Goal: Transaction & Acquisition: Subscribe to service/newsletter

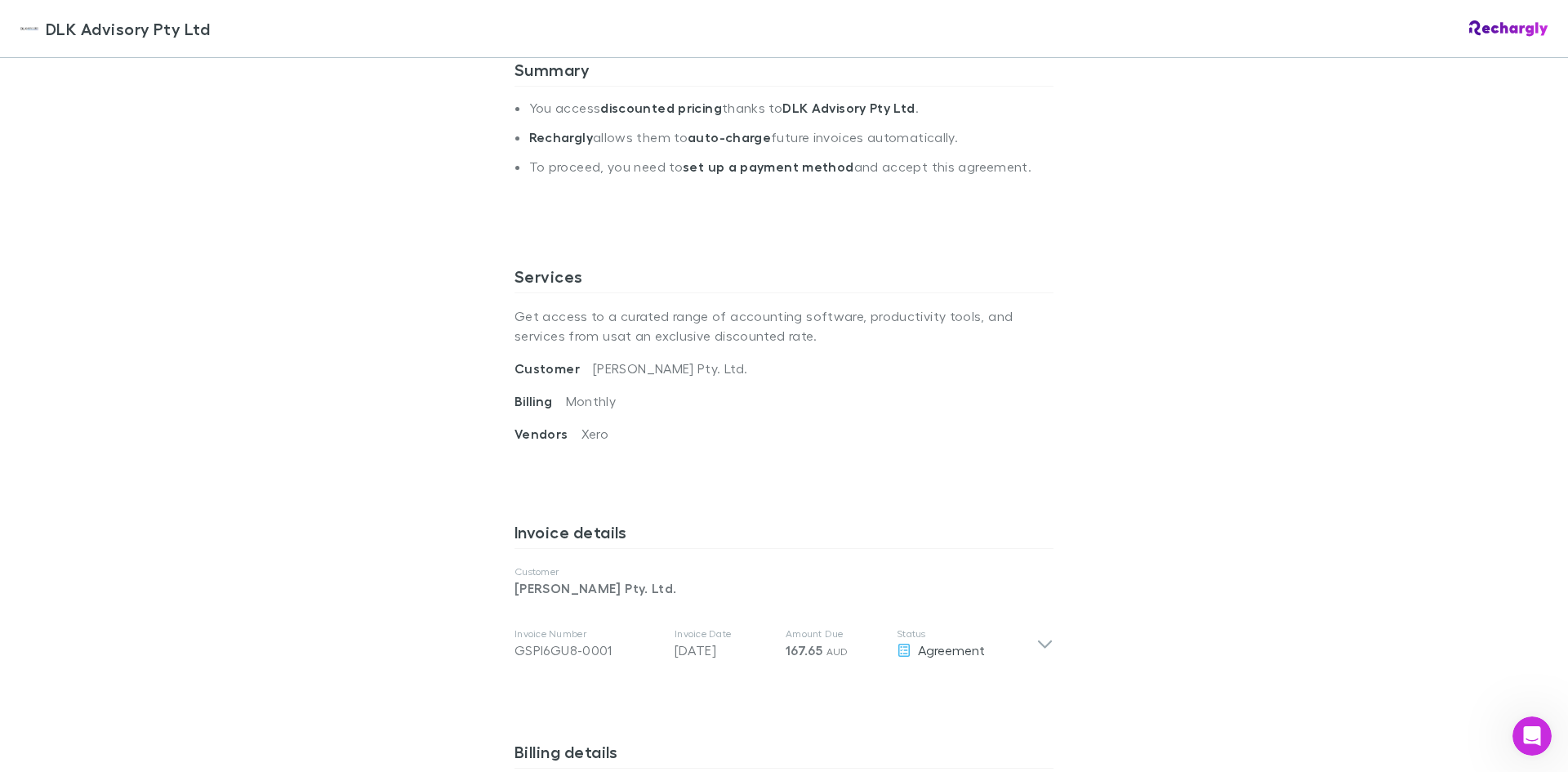
scroll to position [490, 0]
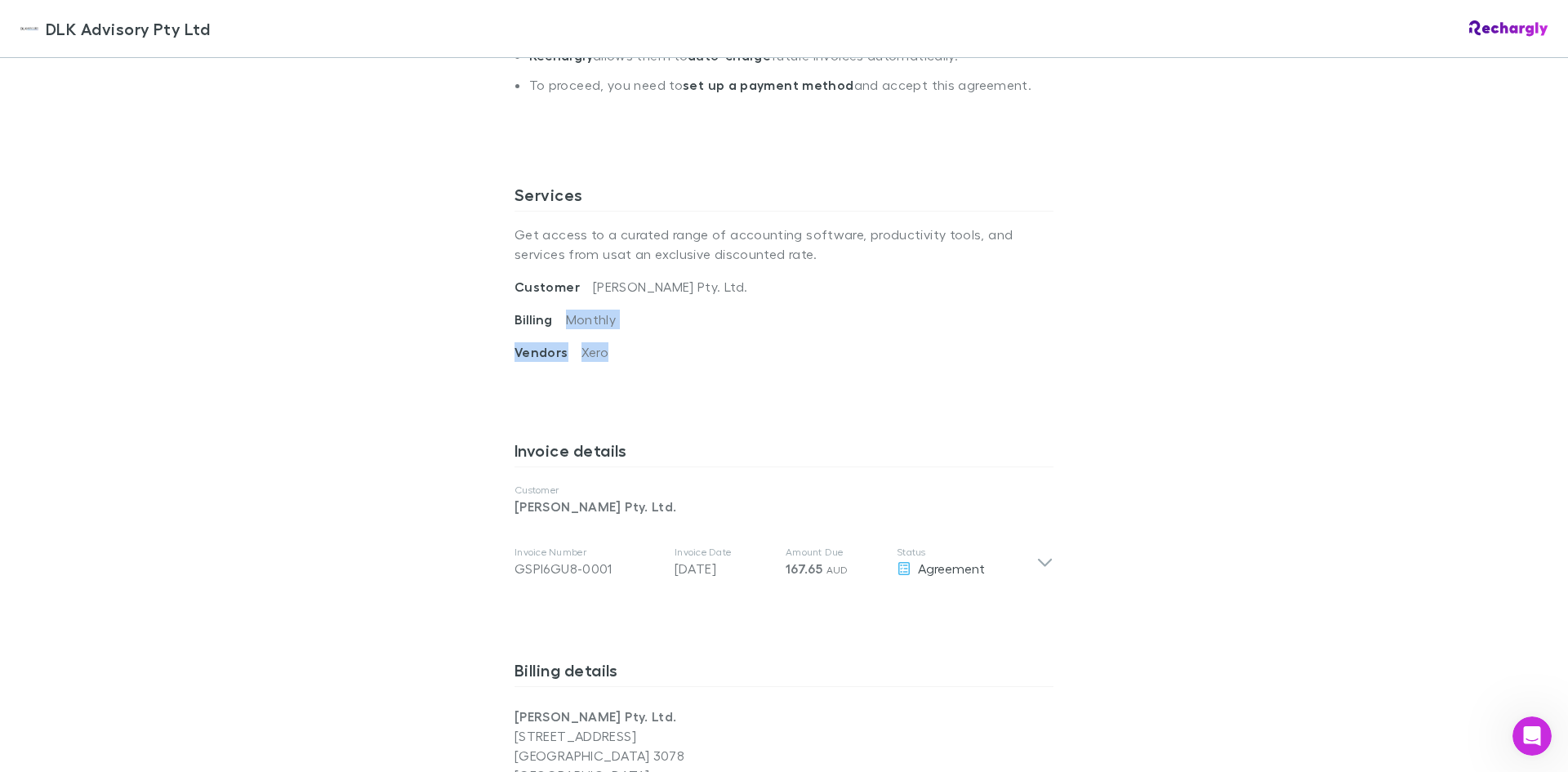
drag, startPoint x: 562, startPoint y: 318, endPoint x: 602, endPoint y: 363, distance: 60.2
click at [602, 363] on div "Services Get access to a curated range of accounting software, productivity too…" at bounding box center [784, 299] width 539 height 255
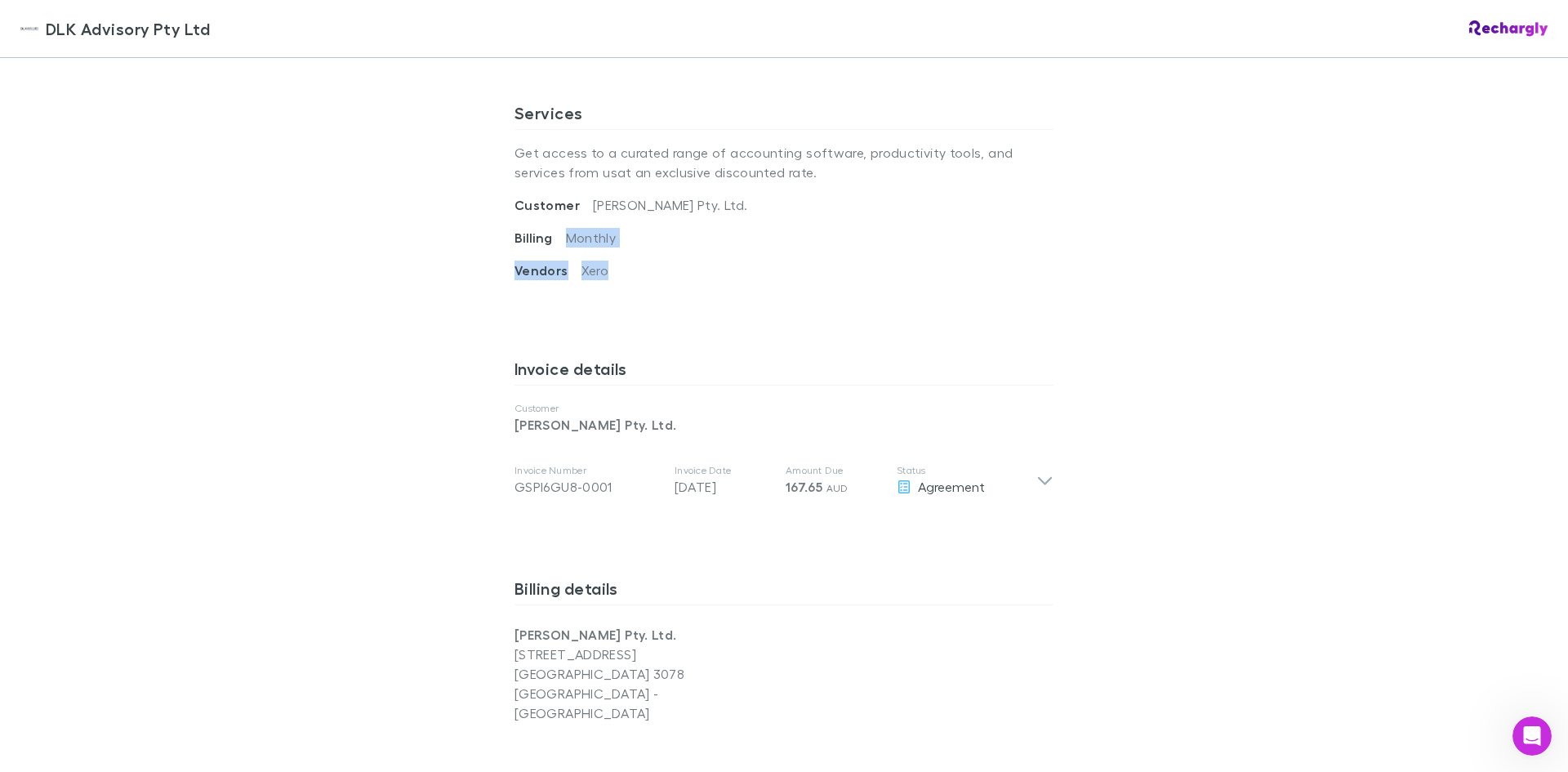
scroll to position [653, 0]
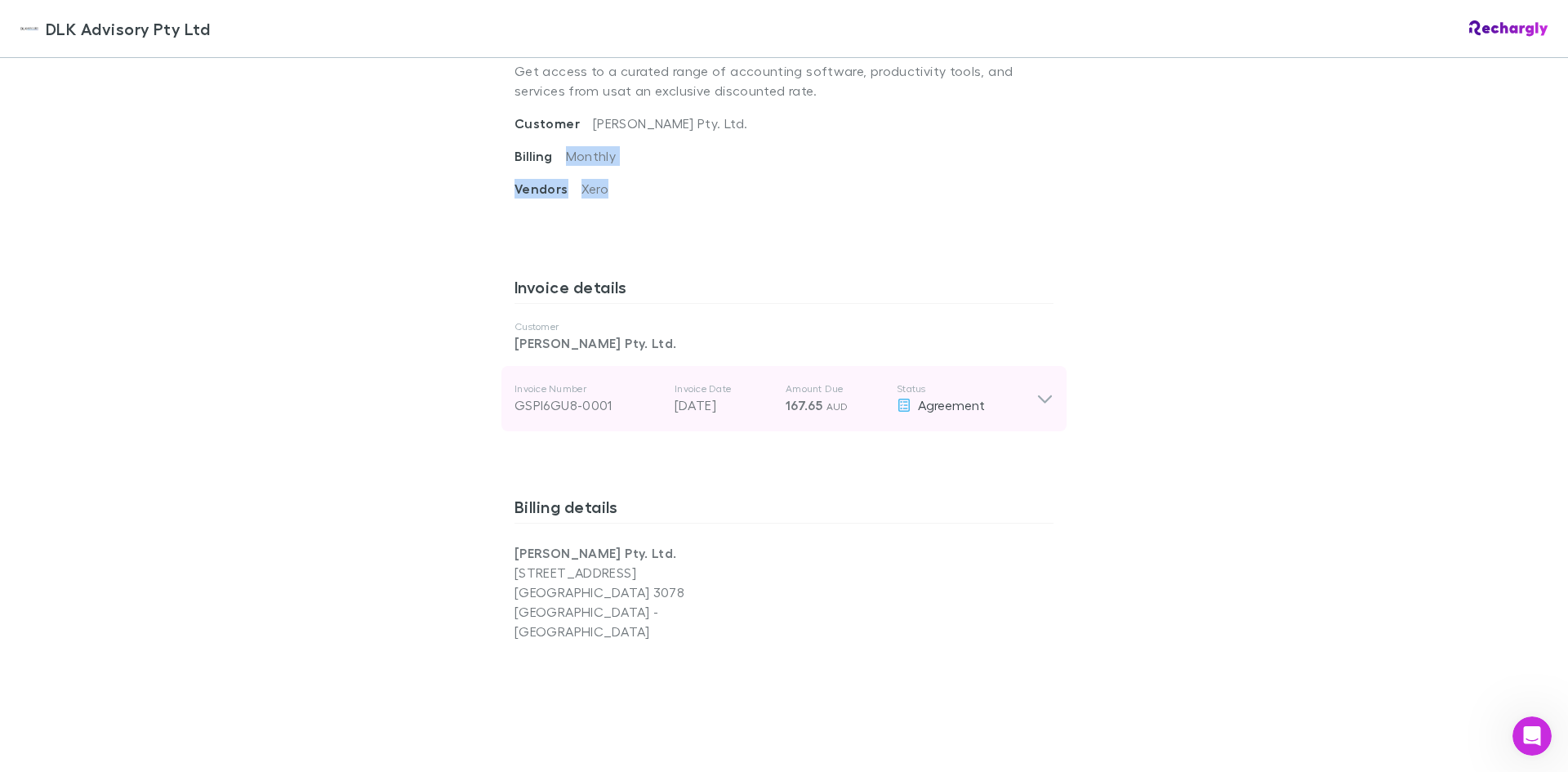
click at [1040, 396] on icon at bounding box center [1045, 398] width 17 height 20
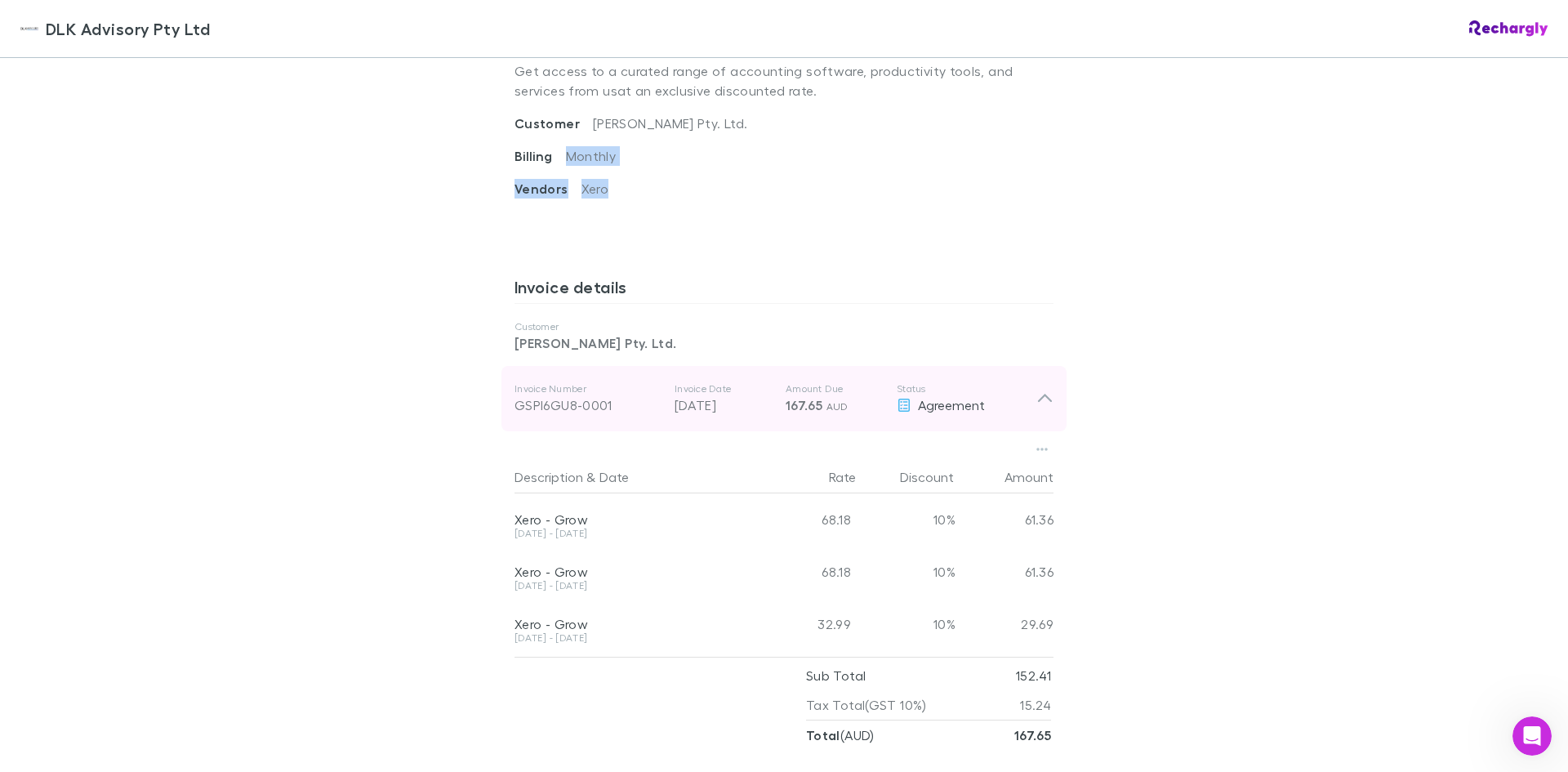
click at [1040, 396] on icon at bounding box center [1044, 398] width 14 height 8
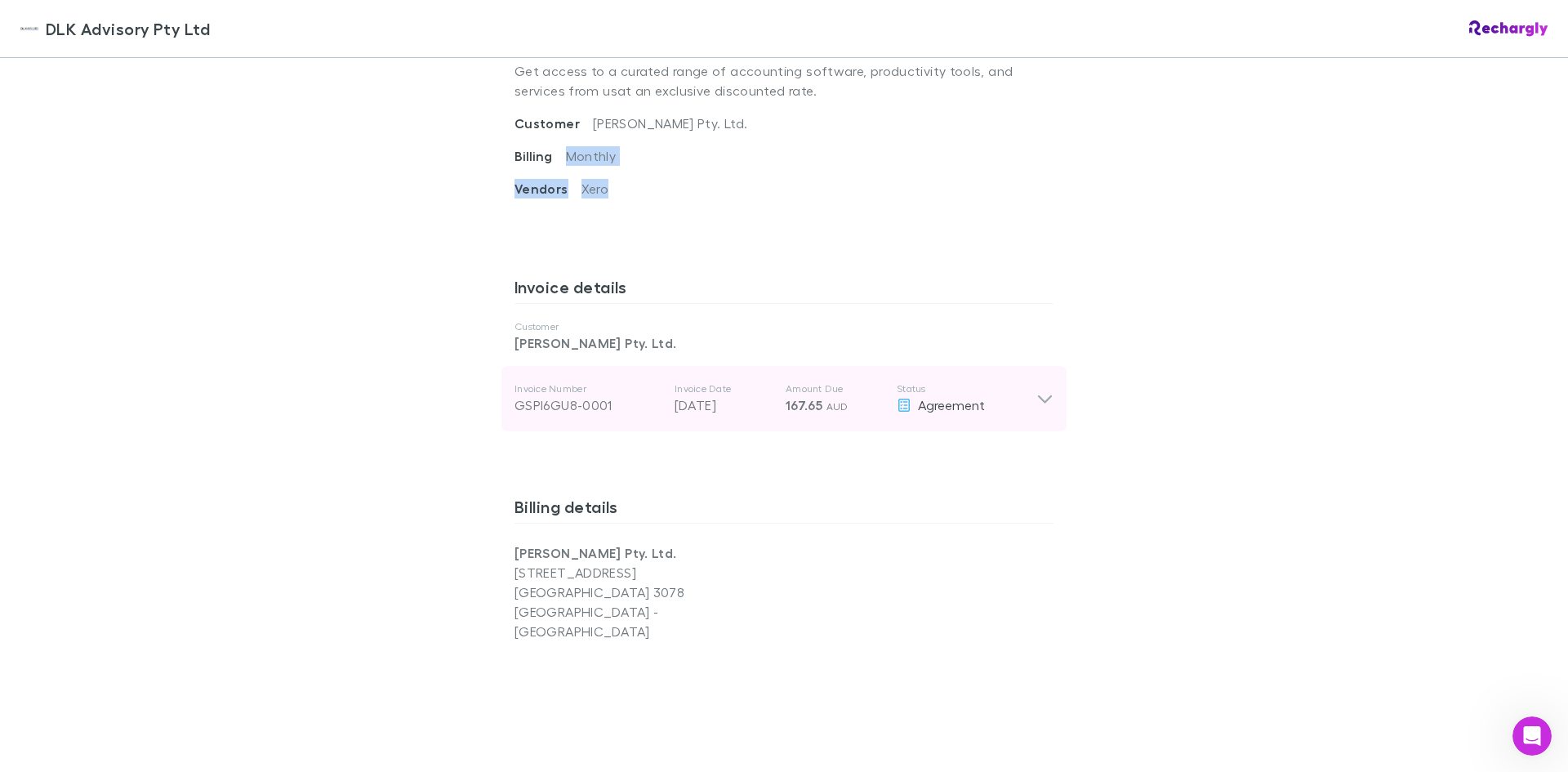
click at [1040, 396] on icon at bounding box center [1045, 398] width 17 height 20
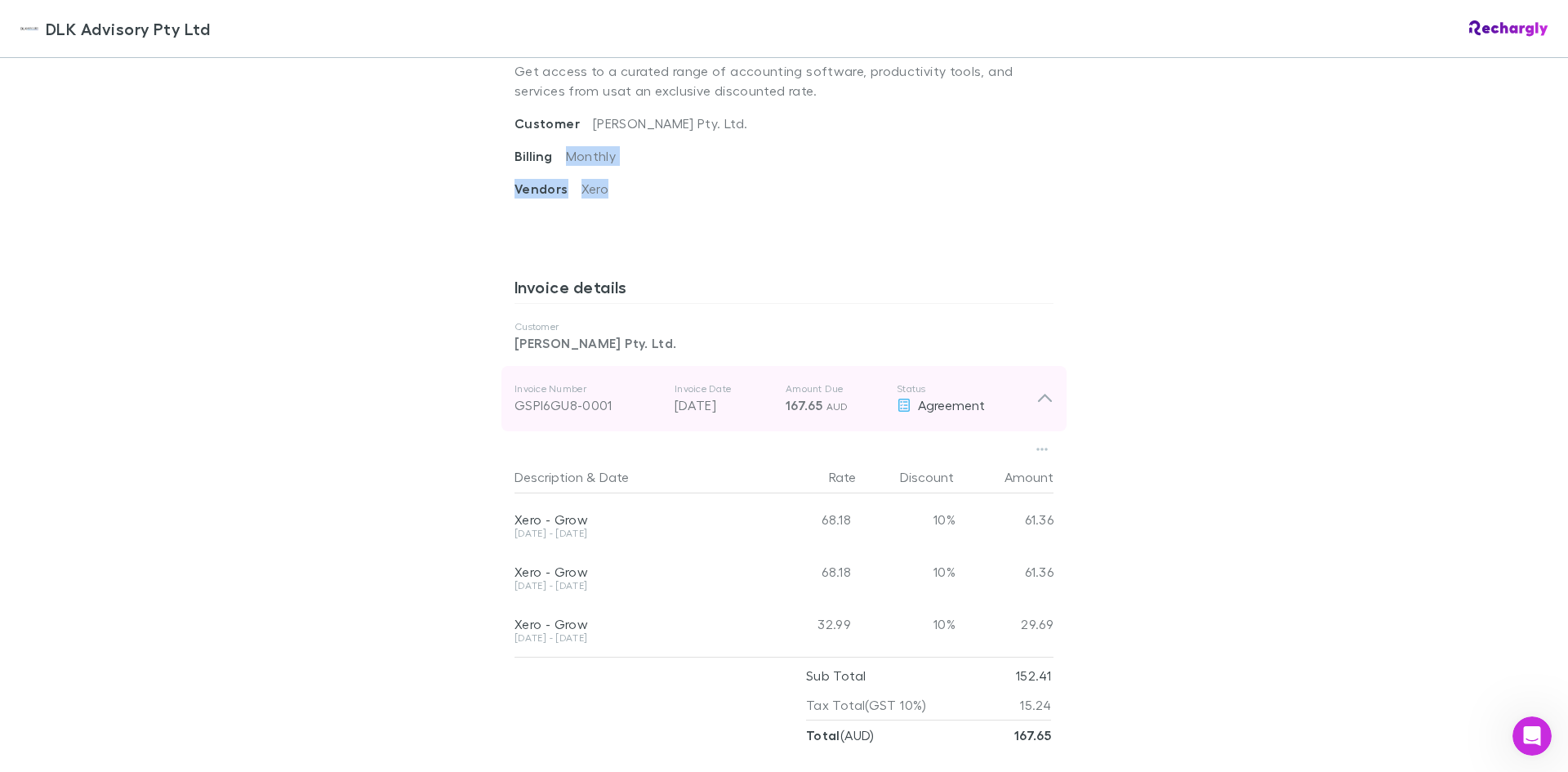
click at [1040, 396] on icon at bounding box center [1044, 398] width 14 height 8
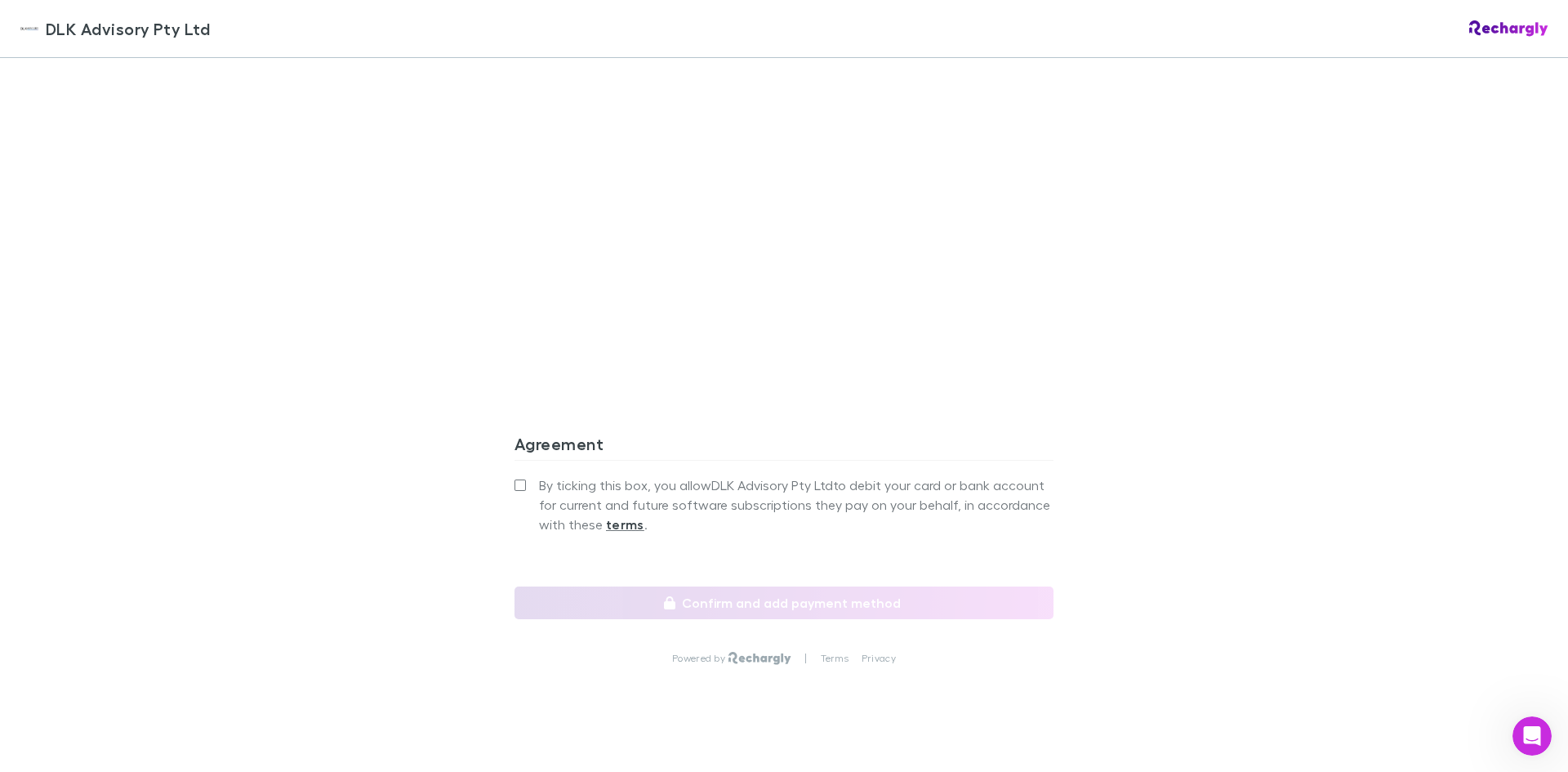
scroll to position [1327, 0]
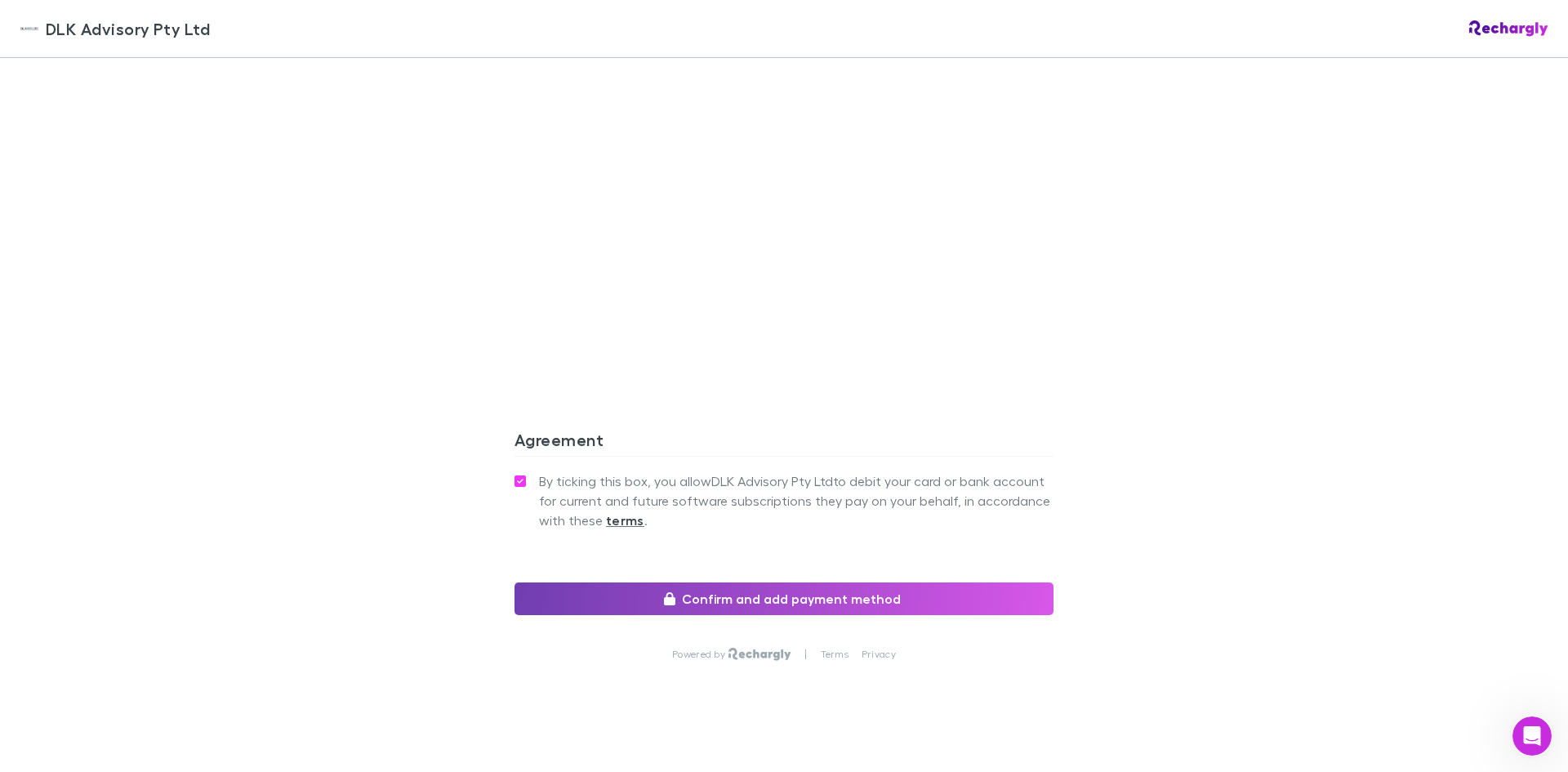
click at [764, 586] on button "Confirm and add payment method" at bounding box center [784, 599] width 539 height 33
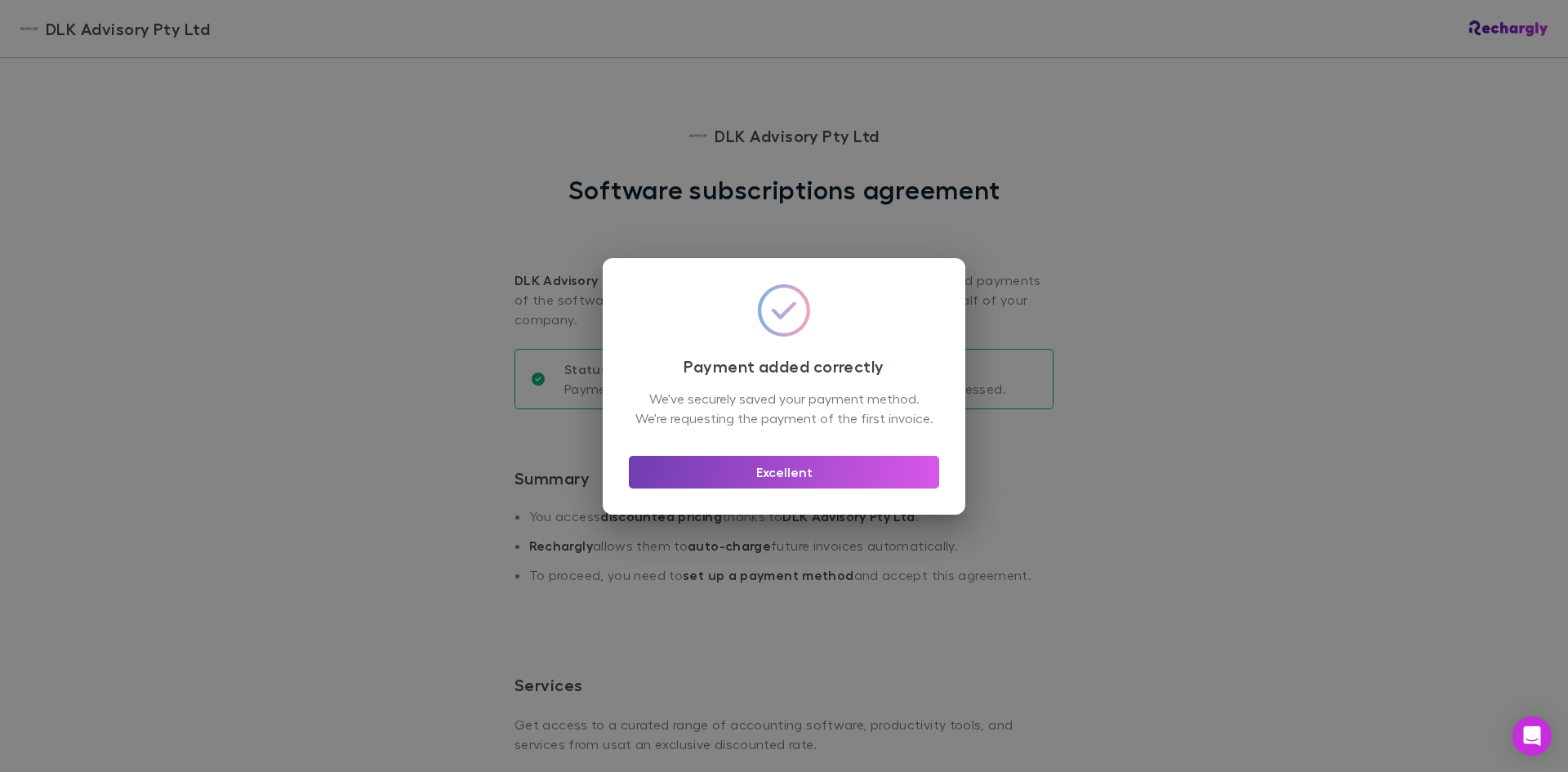
click at [787, 486] on button "Excellent" at bounding box center [784, 473] width 311 height 33
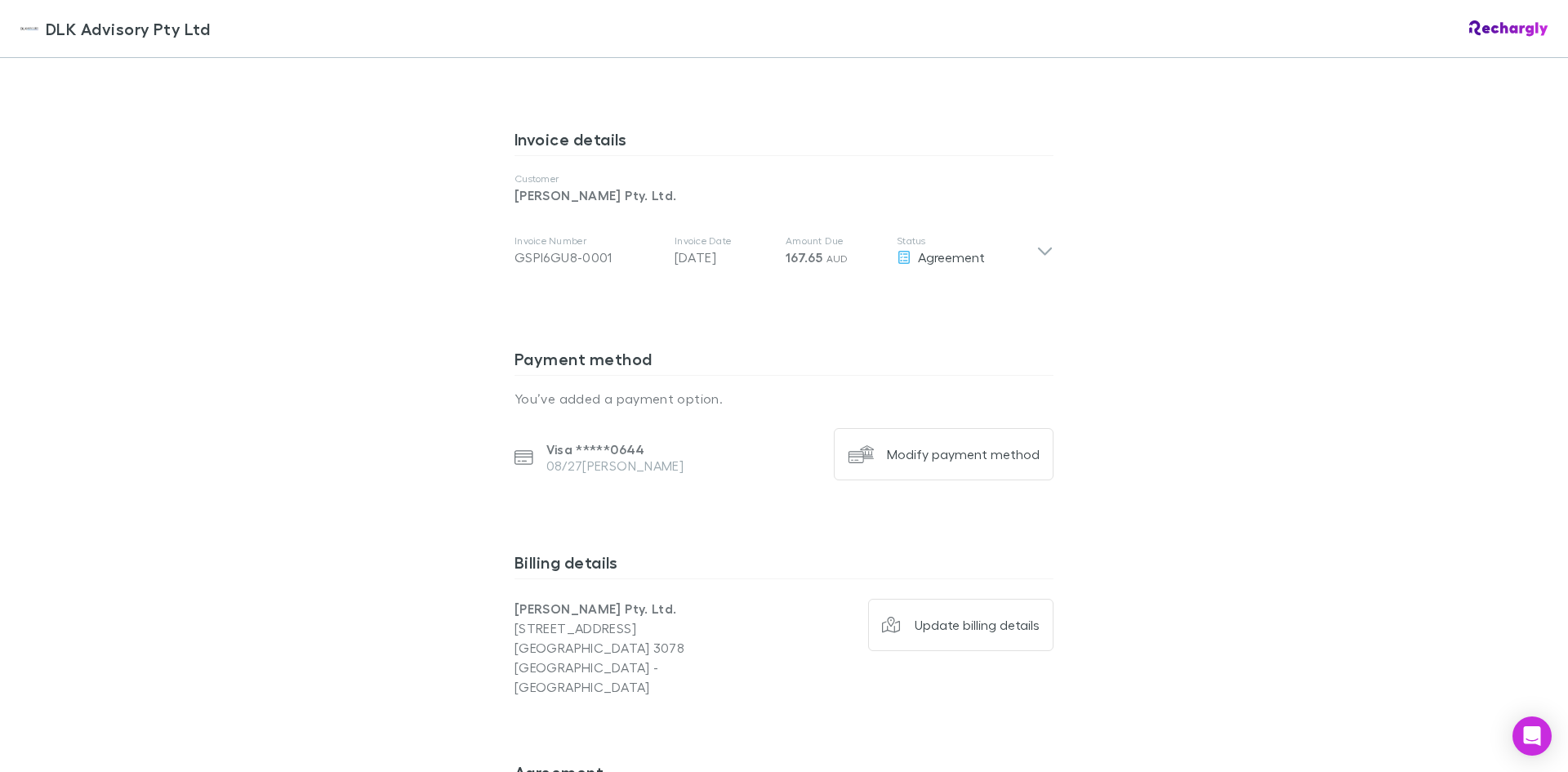
scroll to position [501, 0]
